Goal: Task Accomplishment & Management: Manage account settings

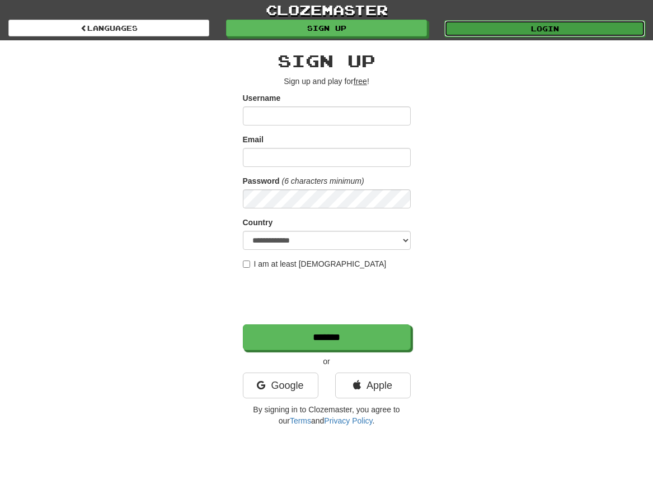
click at [476, 36] on link "Login" at bounding box center [544, 28] width 201 height 17
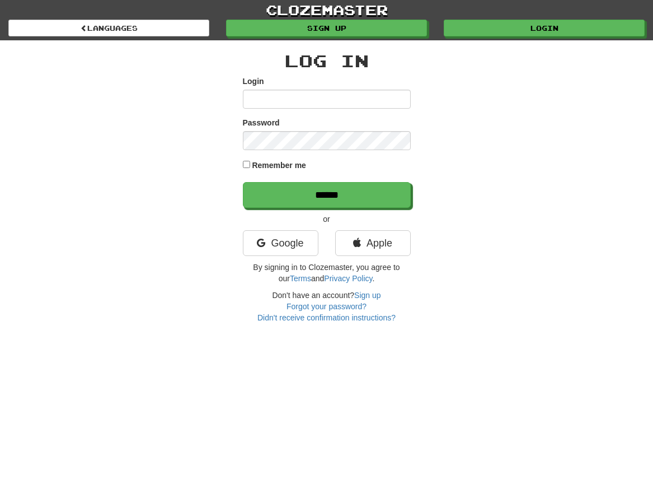
click at [315, 98] on input "Login" at bounding box center [327, 99] width 168 height 19
click at [311, 105] on input "Login" at bounding box center [327, 99] width 168 height 19
